Goal: Task Accomplishment & Management: Use online tool/utility

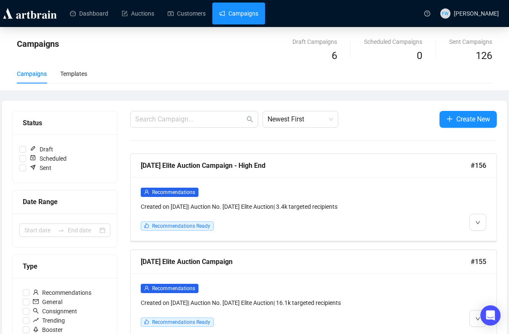
scroll to position [75, 0]
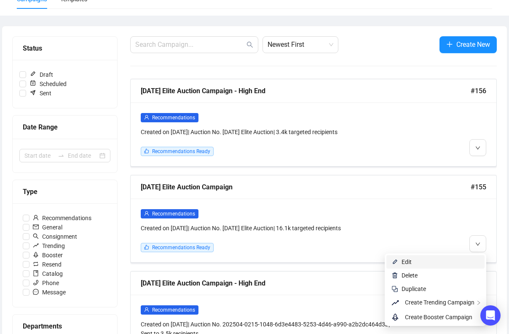
click at [460, 259] on span "Edit" at bounding box center [441, 261] width 78 height 9
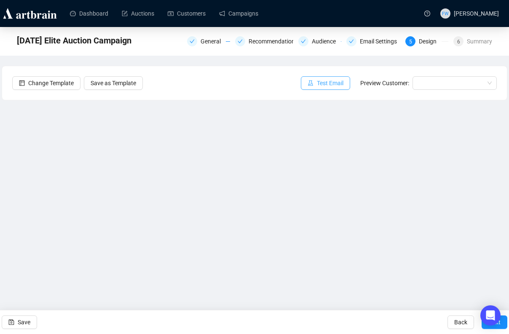
click at [327, 83] on span "Test Email" at bounding box center [330, 82] width 27 height 9
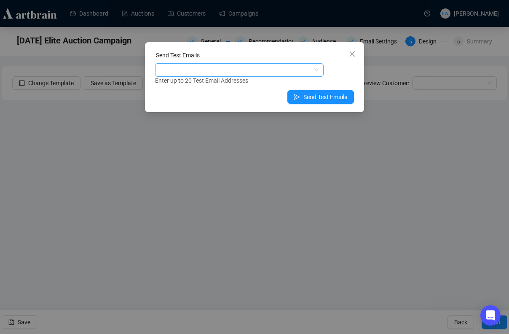
click at [241, 69] on div at bounding box center [235, 70] width 156 height 12
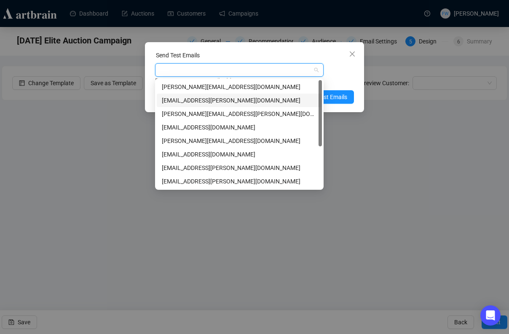
scroll to position [67, 0]
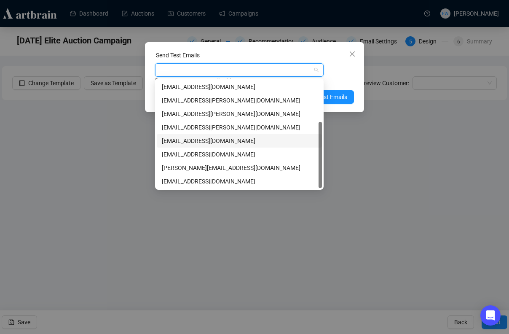
click at [213, 138] on div "[EMAIL_ADDRESS][DOMAIN_NAME]" at bounding box center [239, 140] width 155 height 9
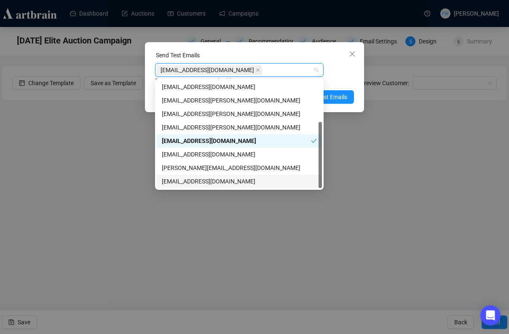
click at [214, 179] on div "[EMAIL_ADDRESS][DOMAIN_NAME]" at bounding box center [239, 181] width 155 height 9
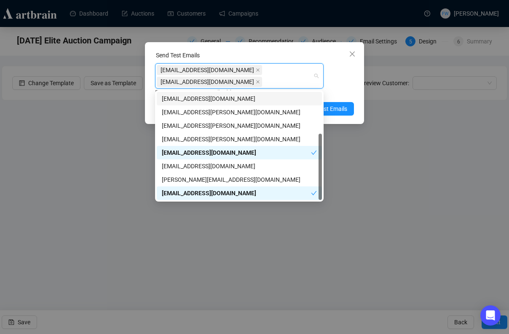
click at [342, 79] on div "[EMAIL_ADDRESS][DOMAIN_NAME] [DOMAIN_NAME][EMAIL_ADDRESS][DOMAIN_NAME] Enter up…" at bounding box center [254, 80] width 199 height 34
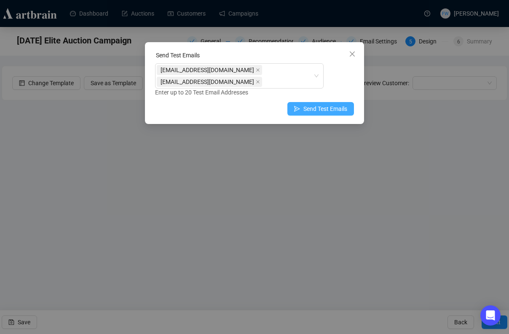
click at [336, 107] on span "Send Test Emails" at bounding box center [325, 108] width 44 height 9
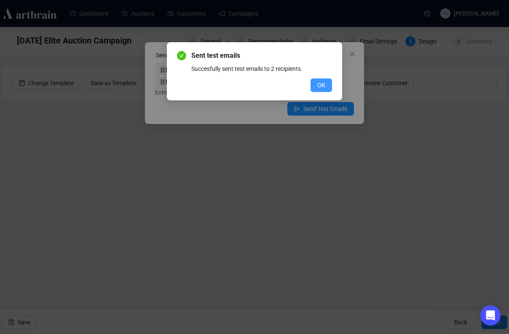
click at [326, 85] on button "OK" at bounding box center [321, 84] width 21 height 13
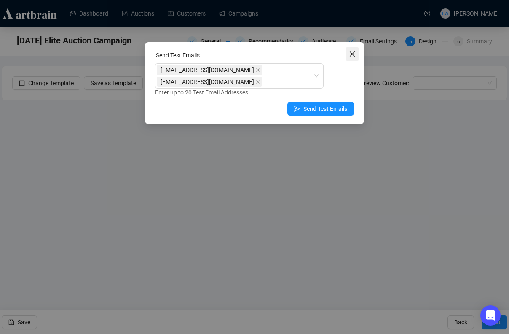
click at [354, 59] on button "Close" at bounding box center [352, 53] width 13 height 13
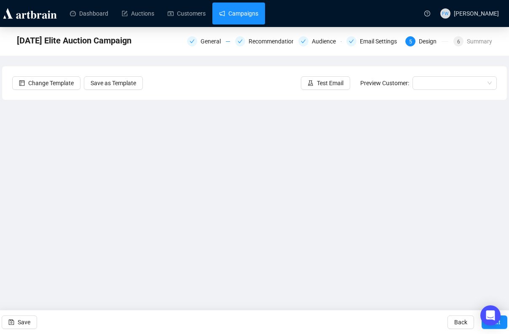
click at [239, 15] on link "Campaigns" at bounding box center [238, 14] width 39 height 22
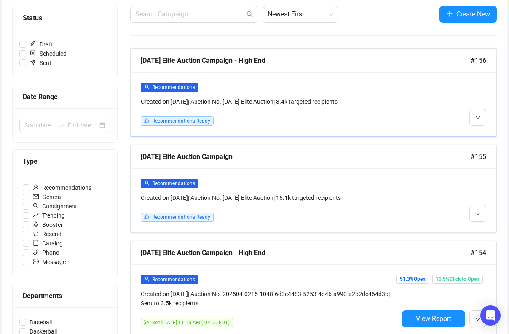
scroll to position [102, 0]
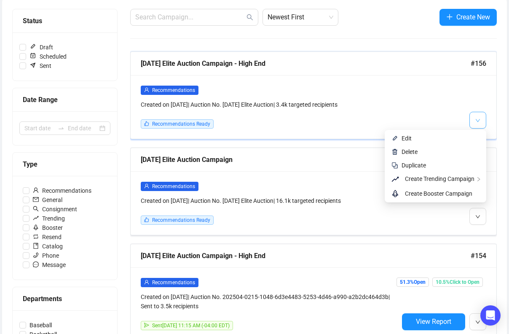
click at [481, 121] on button "button" at bounding box center [478, 120] width 17 height 17
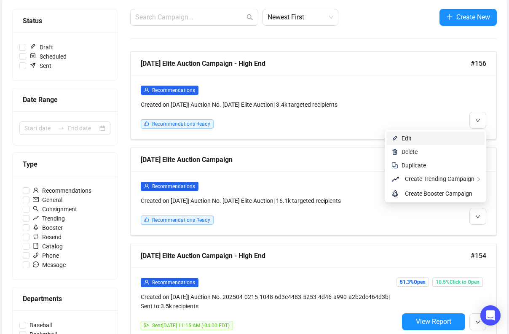
click at [460, 141] on span "Edit" at bounding box center [441, 138] width 78 height 9
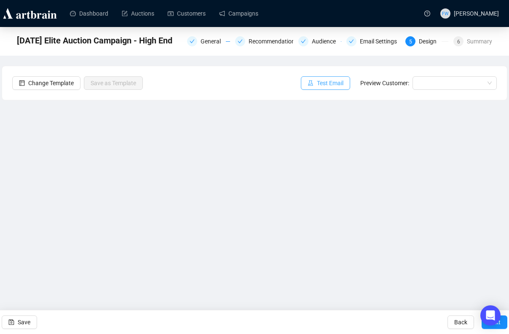
click at [329, 86] on span "Test Email" at bounding box center [330, 82] width 27 height 9
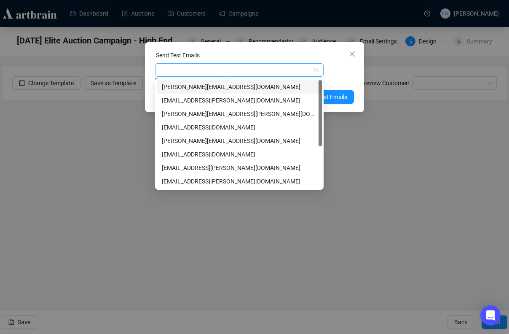
click at [282, 68] on div at bounding box center [235, 70] width 156 height 12
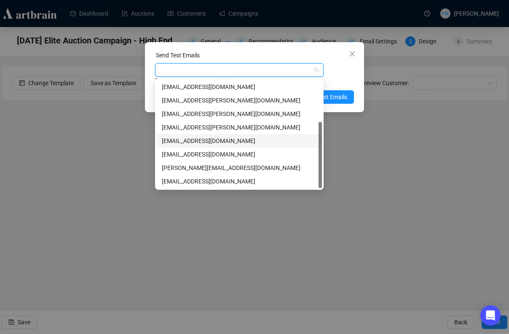
click at [229, 140] on div "[EMAIL_ADDRESS][DOMAIN_NAME]" at bounding box center [239, 140] width 155 height 9
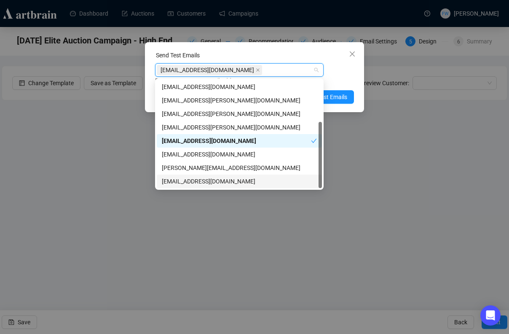
click at [228, 182] on div "[EMAIL_ADDRESS][DOMAIN_NAME]" at bounding box center [239, 181] width 155 height 9
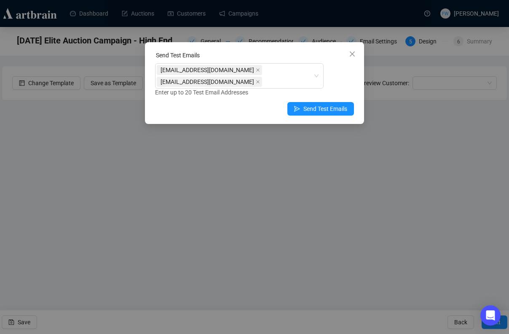
click at [358, 75] on div "Send Test Emails [EMAIL_ADDRESS][DOMAIN_NAME] [DOMAIN_NAME][EMAIL_ADDRESS][DOMA…" at bounding box center [254, 83] width 219 height 82
click at [343, 107] on span "Send Test Emails" at bounding box center [325, 108] width 44 height 9
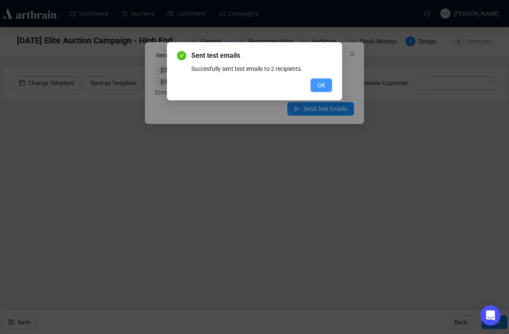
click at [322, 84] on span "OK" at bounding box center [321, 84] width 8 height 9
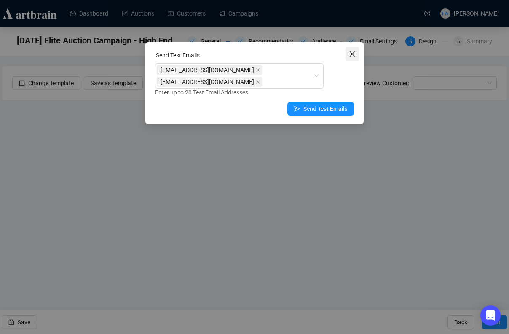
click at [349, 56] on icon "close" at bounding box center [352, 54] width 7 height 7
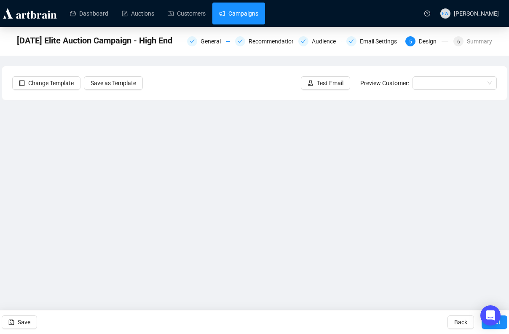
click at [258, 13] on link "Campaigns" at bounding box center [238, 14] width 39 height 22
